Goal: Transaction & Acquisition: Subscribe to service/newsletter

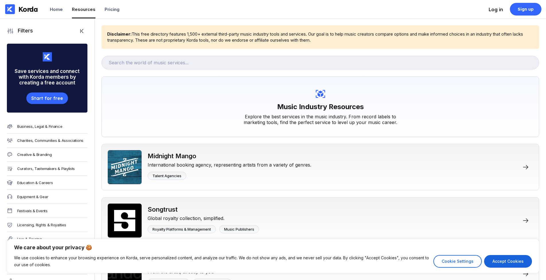
click at [489, 12] on div "Log in" at bounding box center [496, 10] width 14 height 6
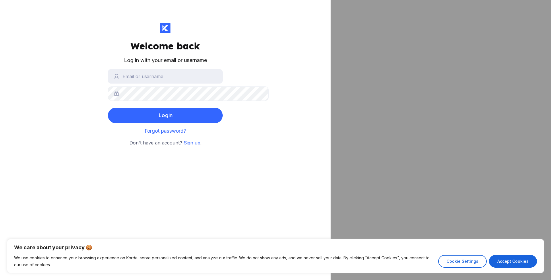
click at [193, 88] on div "Welcome back Log in with your email or username Login Forgot password? Don't ha…" at bounding box center [165, 84] width 115 height 123
click at [181, 134] on span "Forgot password?" at bounding box center [165, 131] width 41 height 6
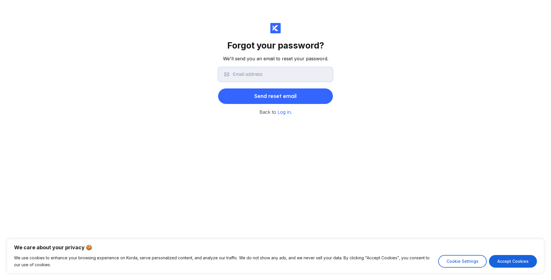
click at [227, 81] on input "text" at bounding box center [275, 74] width 115 height 14
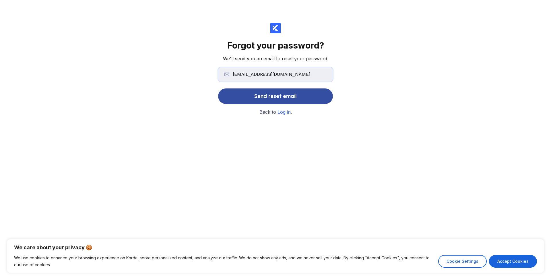
type input "[EMAIL_ADDRESS][DOMAIN_NAME]"
click at [228, 104] on button "Send reset email" at bounding box center [275, 95] width 115 height 15
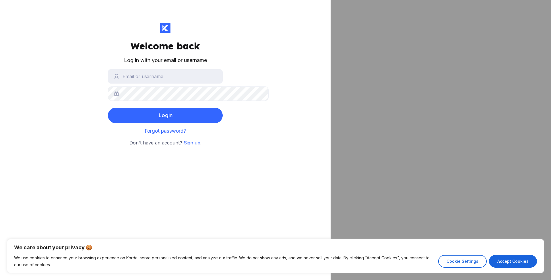
click at [189, 145] on span "Sign up" at bounding box center [192, 143] width 17 height 6
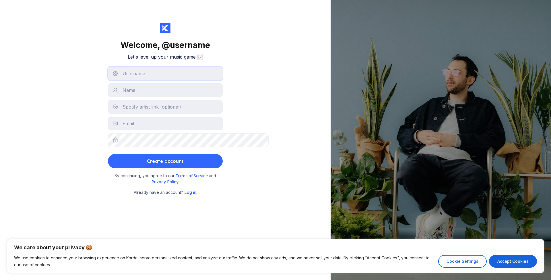
click at [133, 80] on input "text" at bounding box center [165, 74] width 115 height 14
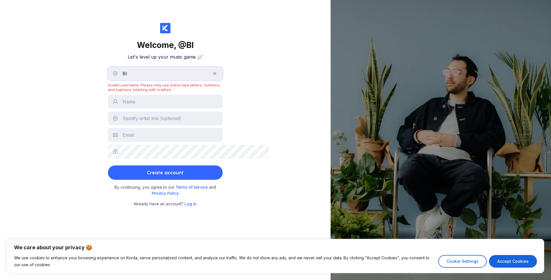
type input "B"
click at [223, 80] on input "BluntBrad" at bounding box center [165, 74] width 115 height 14
type input "B"
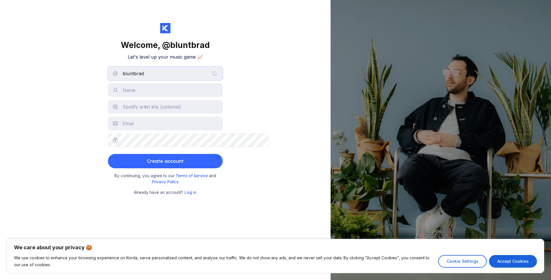
type input "bluntbrad"
click at [113, 114] on input "text" at bounding box center [165, 107] width 115 height 14
click at [114, 97] on input "text" at bounding box center [165, 90] width 115 height 14
type input "[PERSON_NAME]"
click at [66, 156] on div "Welcome, @ bluntbrad Let's level up your music game 📈 bluntbrad [PERSON_NAME] C…" at bounding box center [165, 140] width 330 height 280
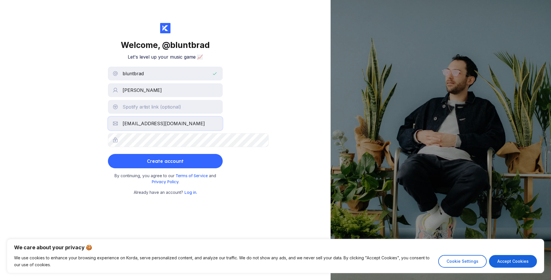
type input "[EMAIL_ADDRESS][DOMAIN_NAME]"
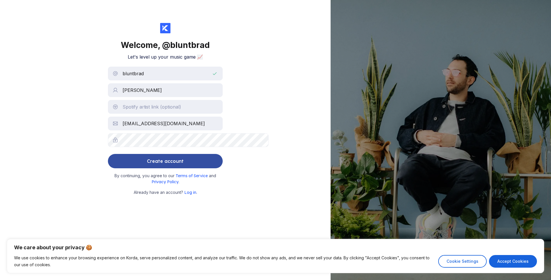
click at [155, 167] on div "Create account" at bounding box center [165, 160] width 37 height 11
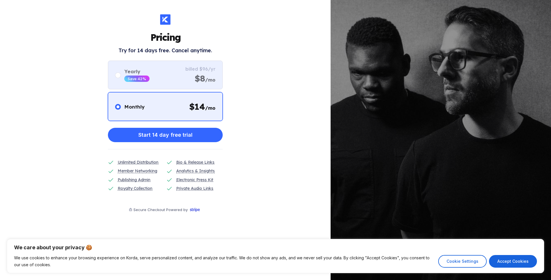
click at [115, 82] on div "Yearly Save 42%" at bounding box center [132, 74] width 34 height 13
radio input "false"
radio input "true"
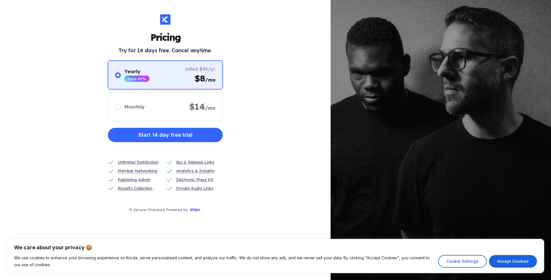
scroll to position [9, 0]
click at [212, 142] on button "Start 14 day free trial" at bounding box center [165, 135] width 115 height 14
